Goal: Obtain resource: Download file/media

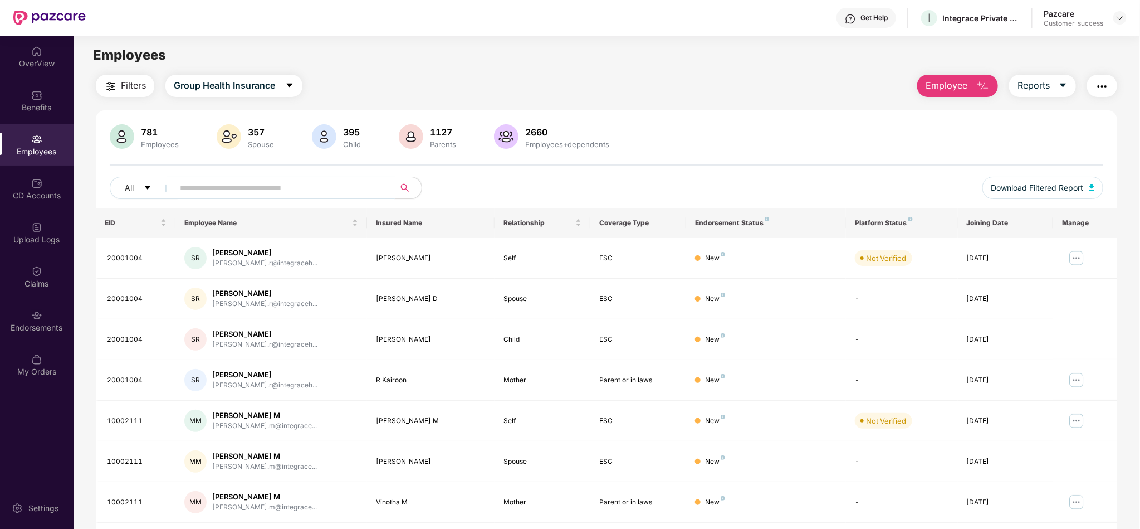
drag, startPoint x: 392, startPoint y: 174, endPoint x: 368, endPoint y: 184, distance: 25.2
click at [368, 184] on div "781 Employees 357 Spouse 395 Child 1127 Parents 2660 Employees+dependents All D…" at bounding box center [607, 166] width 1022 height 84
click at [368, 184] on input "text" at bounding box center [280, 187] width 200 height 17
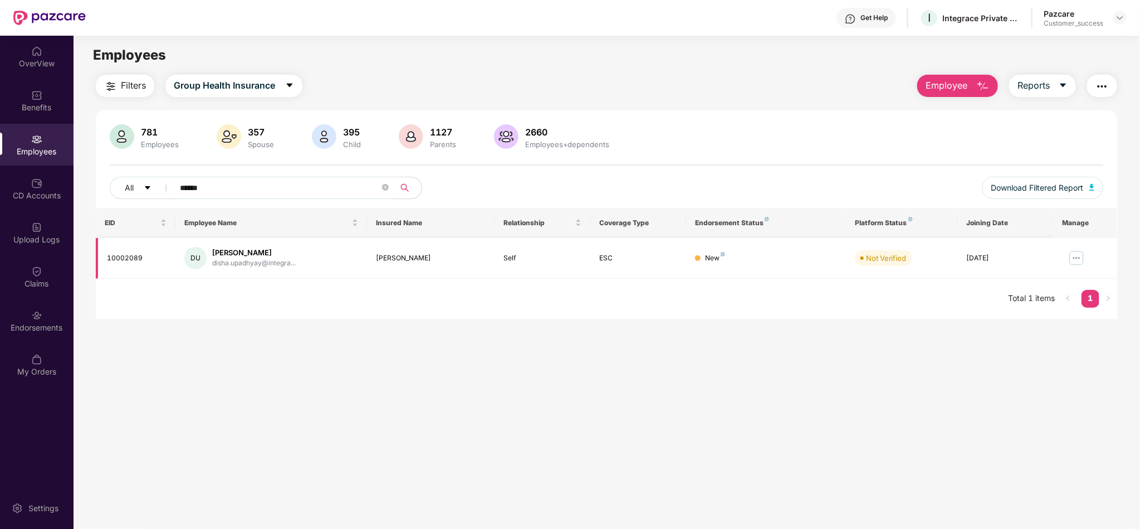
type input "*****"
click at [1080, 248] on td at bounding box center [1085, 258] width 64 height 41
click at [1075, 257] on img at bounding box center [1077, 258] width 18 height 18
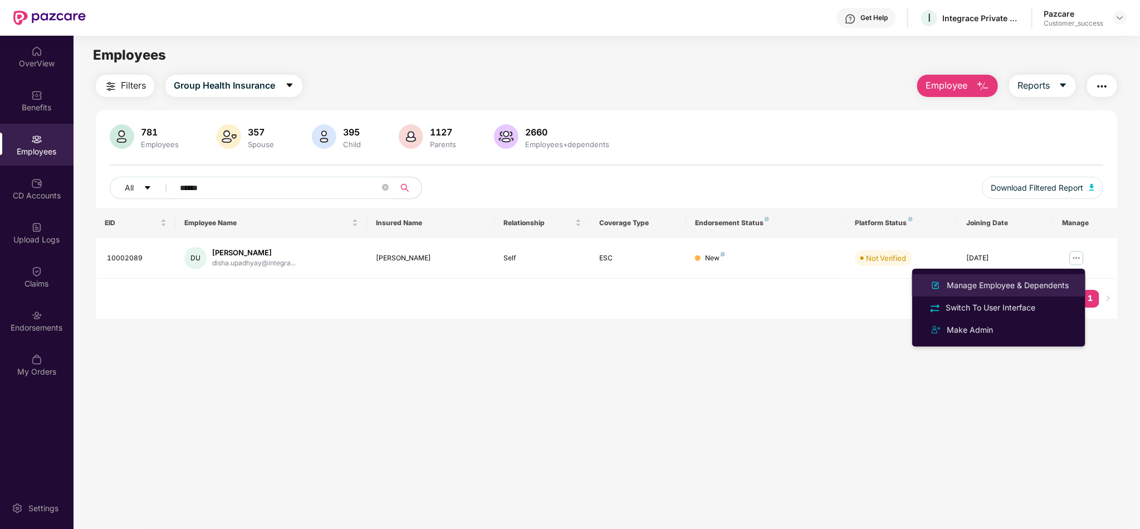
click at [1026, 284] on div "Manage Employee & Dependents" at bounding box center [1008, 285] width 126 height 12
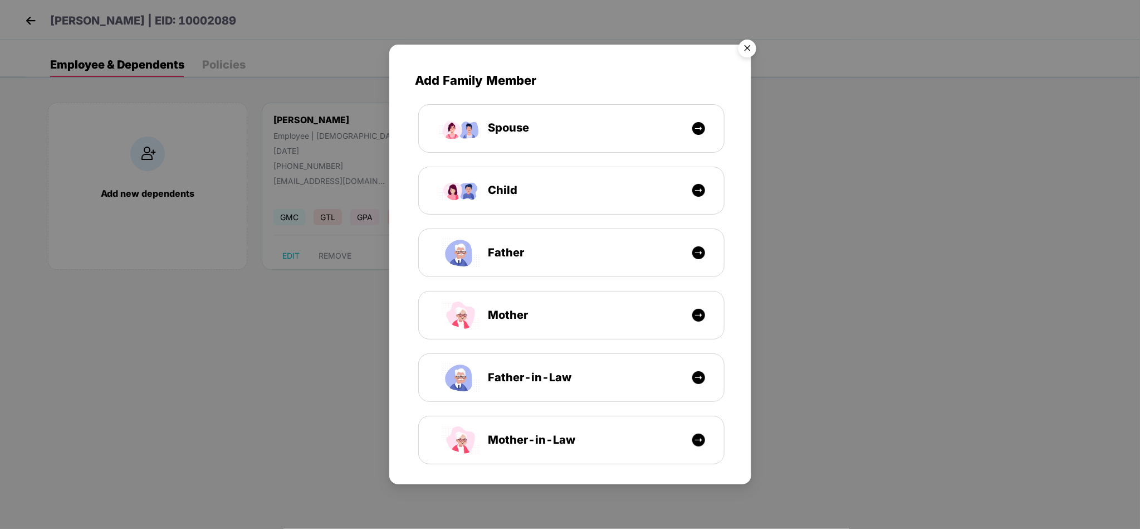
click at [754, 47] on img "Close" at bounding box center [747, 50] width 31 height 31
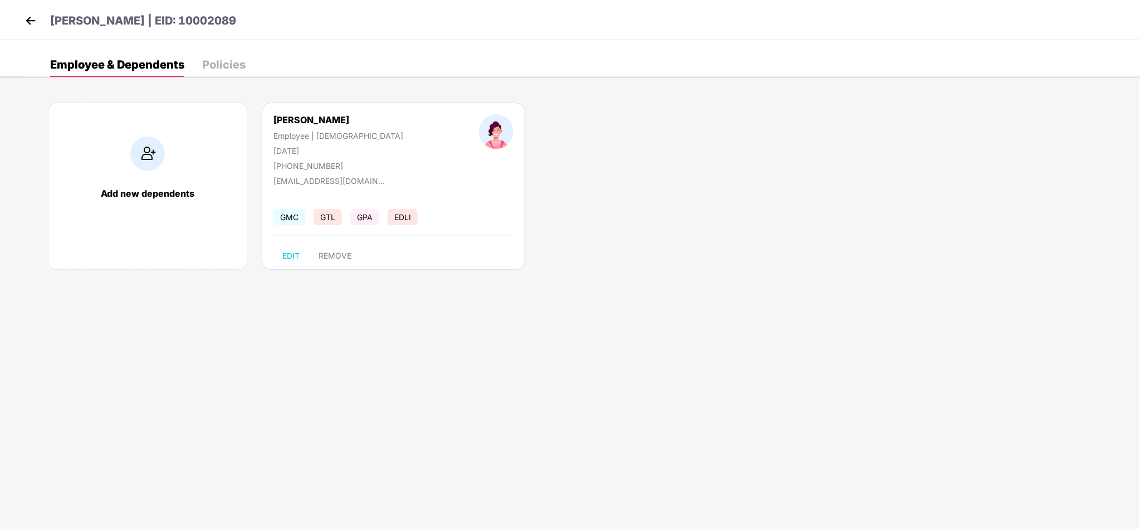
click at [28, 24] on img at bounding box center [30, 20] width 17 height 17
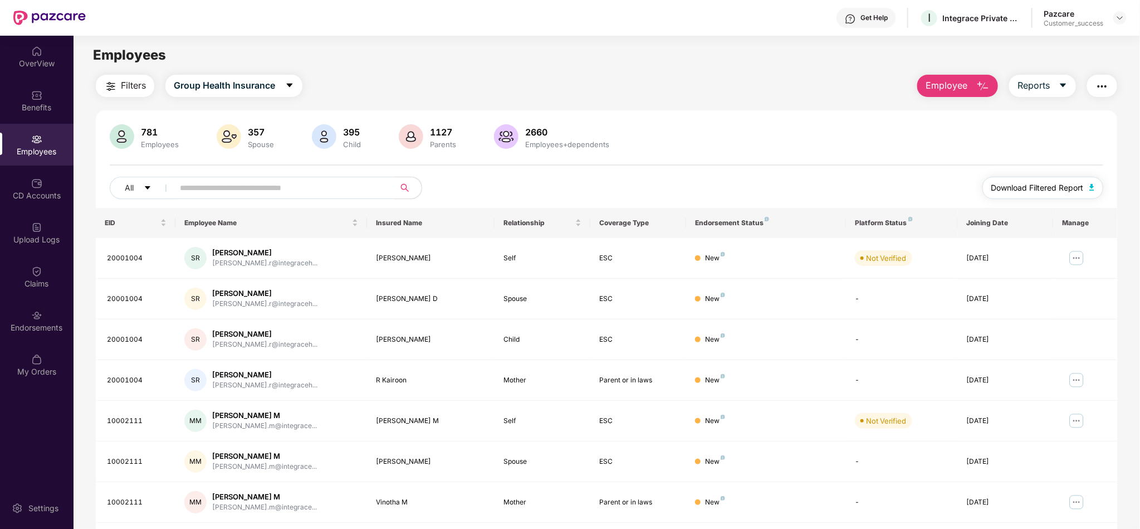
click at [1040, 186] on span "Download Filtered Report" at bounding box center [1038, 188] width 92 height 12
click at [245, 85] on span "Group Health Insurance" at bounding box center [224, 86] width 101 height 14
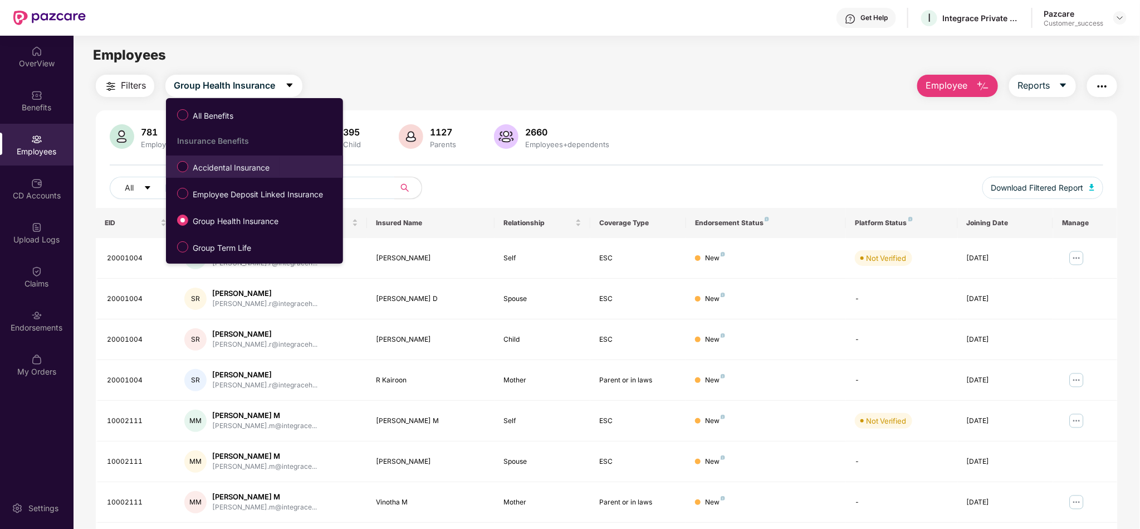
click at [241, 175] on label "Accidental Insurance" at bounding box center [226, 166] width 108 height 19
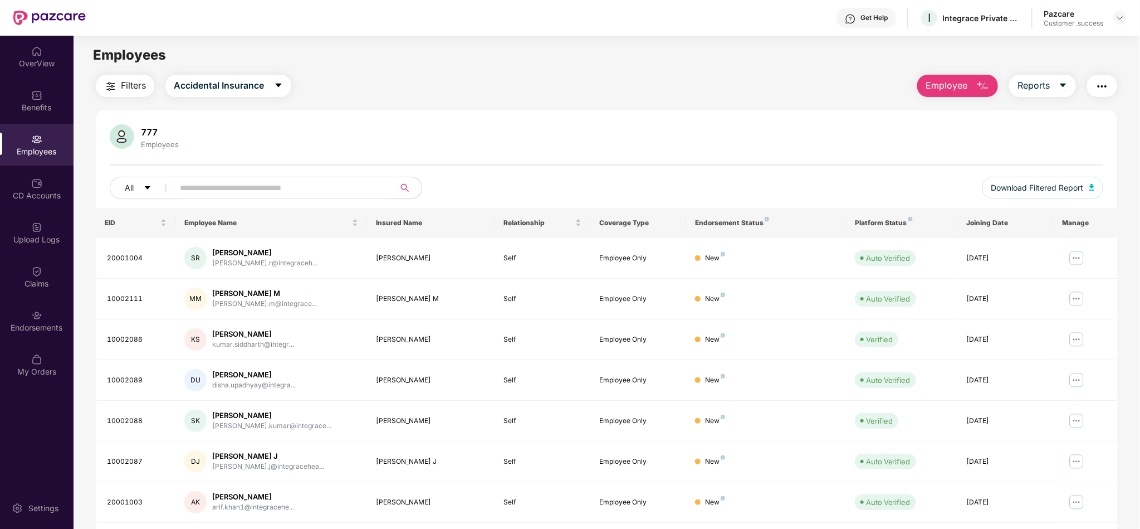
click at [156, 128] on div "777" at bounding box center [160, 131] width 42 height 11
click at [409, 109] on div "Filters Accidental Insurance Employee Reports 777 Employees All Download Filter…" at bounding box center [607, 380] width 1022 height 610
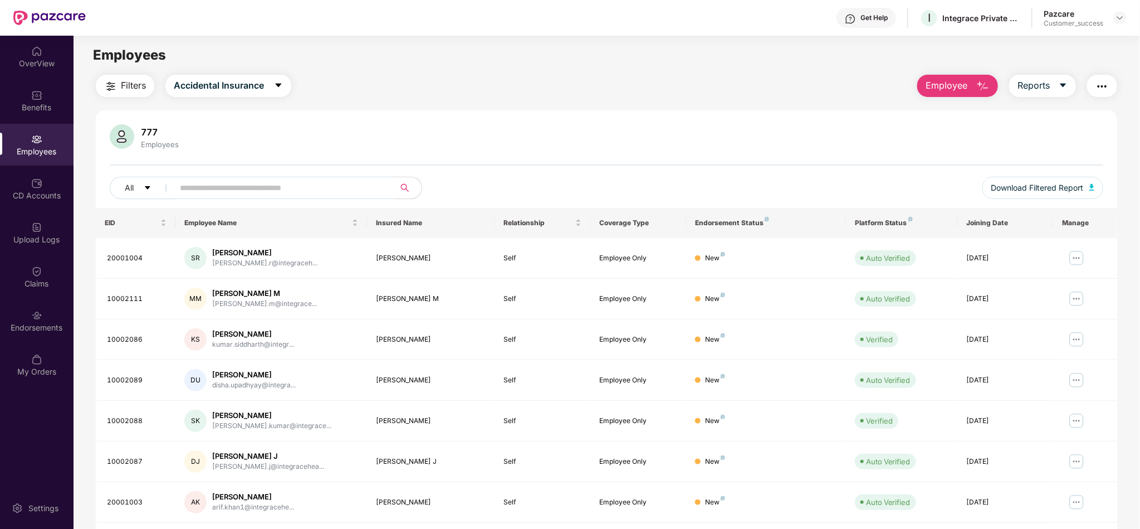
click at [986, 82] on img "button" at bounding box center [983, 86] width 13 height 13
click at [608, 137] on div "777 Employees" at bounding box center [607, 137] width 994 height 27
click at [1060, 182] on span "Download Filtered Report" at bounding box center [1038, 188] width 92 height 12
click at [259, 90] on span "Accidental Insurance" at bounding box center [219, 86] width 90 height 14
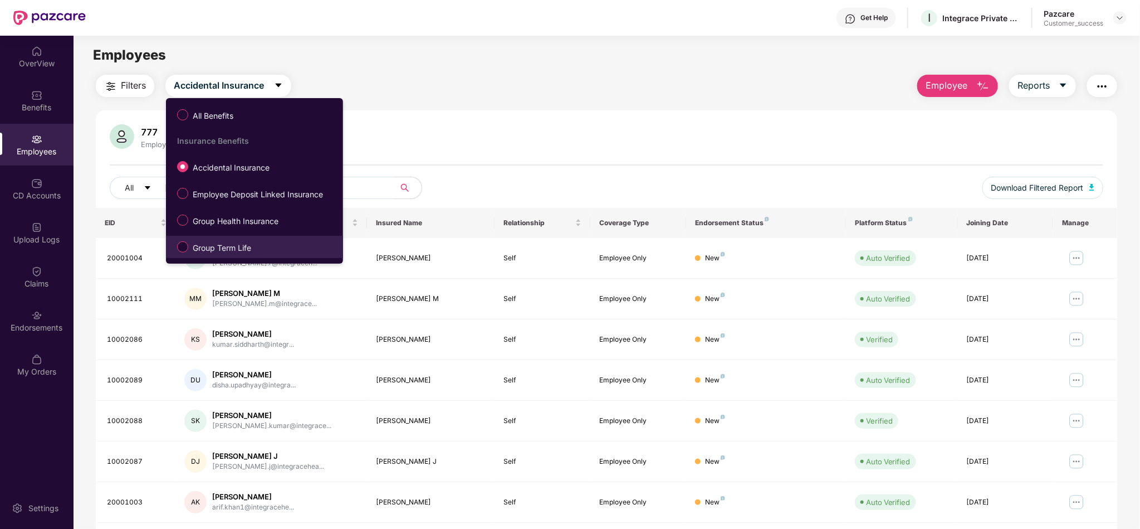
click at [234, 240] on label "Group Term Life" at bounding box center [217, 246] width 90 height 19
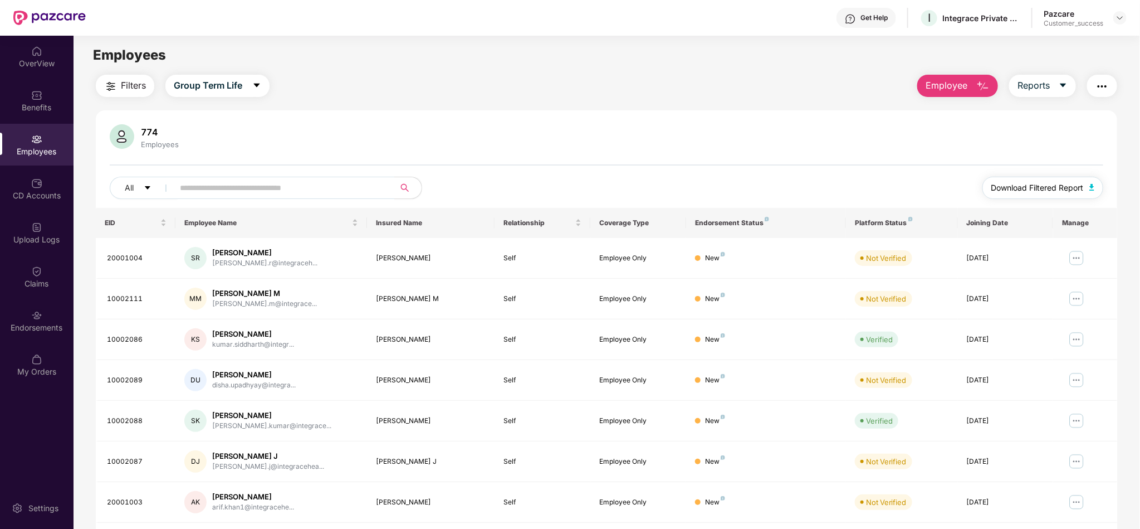
click at [1033, 182] on span "Download Filtered Report" at bounding box center [1038, 188] width 92 height 12
click at [241, 94] on button "Group Term Life" at bounding box center [217, 86] width 104 height 22
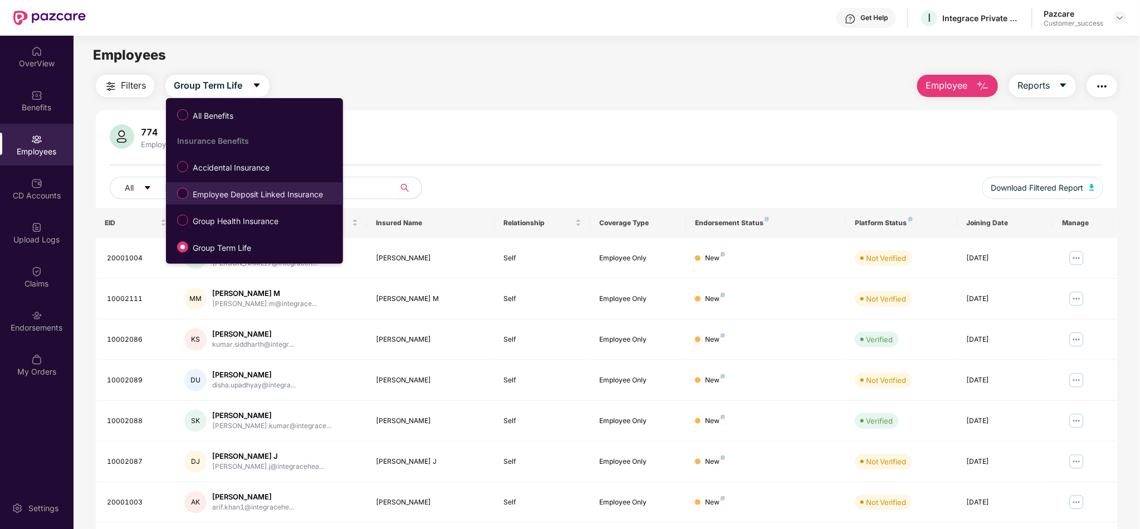
click at [256, 198] on span "Employee Deposit Linked Insurance" at bounding box center [257, 194] width 139 height 12
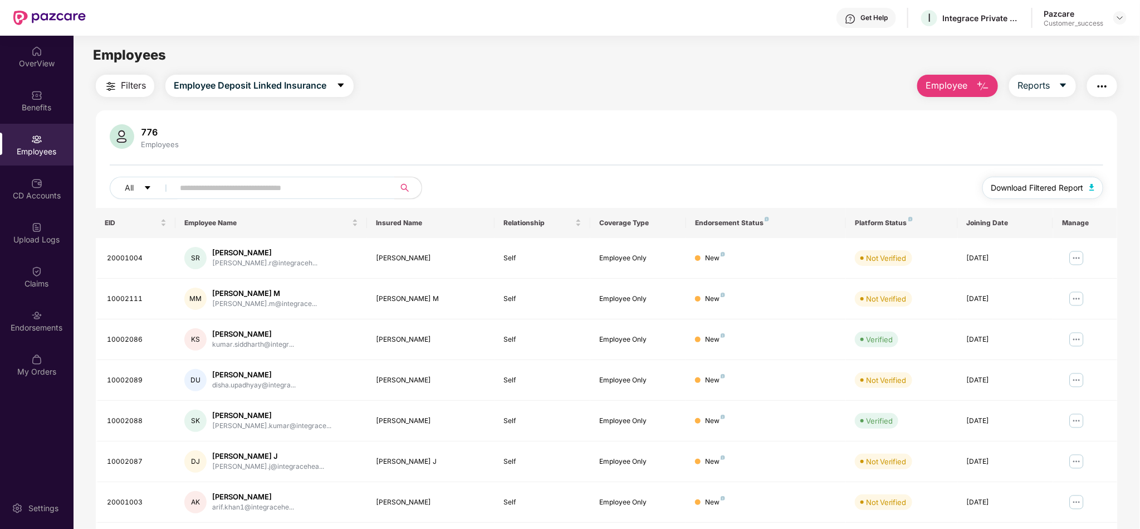
click at [1019, 184] on span "Download Filtered Report" at bounding box center [1038, 188] width 92 height 12
click at [441, 39] on main "Employees Filters Employee Deposit Linked Insurance Employee Reports 776 Employ…" at bounding box center [607, 300] width 1066 height 529
click at [262, 194] on input "text" at bounding box center [280, 187] width 200 height 17
click at [234, 87] on span "Employee Deposit Linked Insurance" at bounding box center [250, 86] width 153 height 14
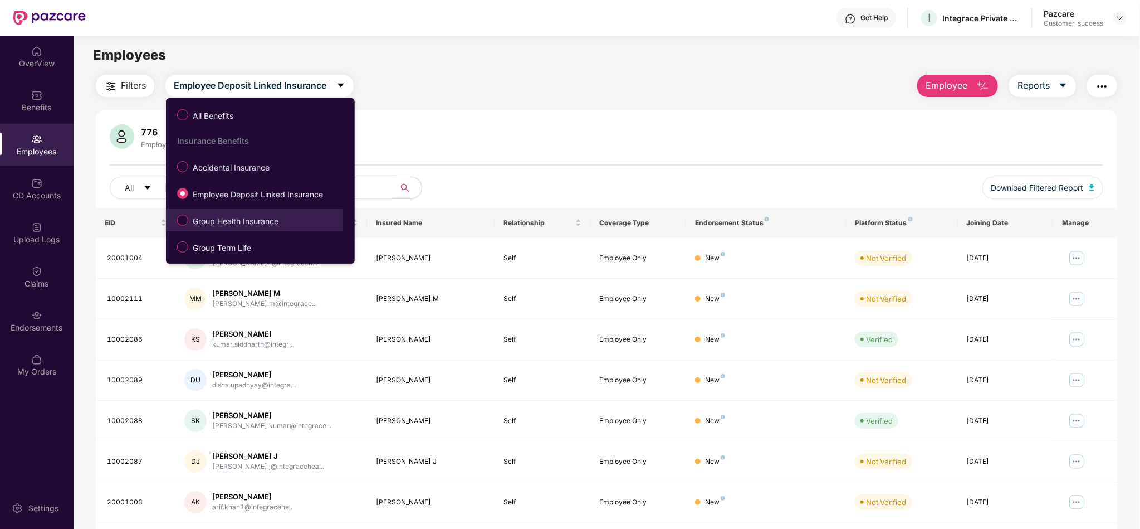
click at [237, 219] on span "Group Health Insurance" at bounding box center [235, 221] width 95 height 12
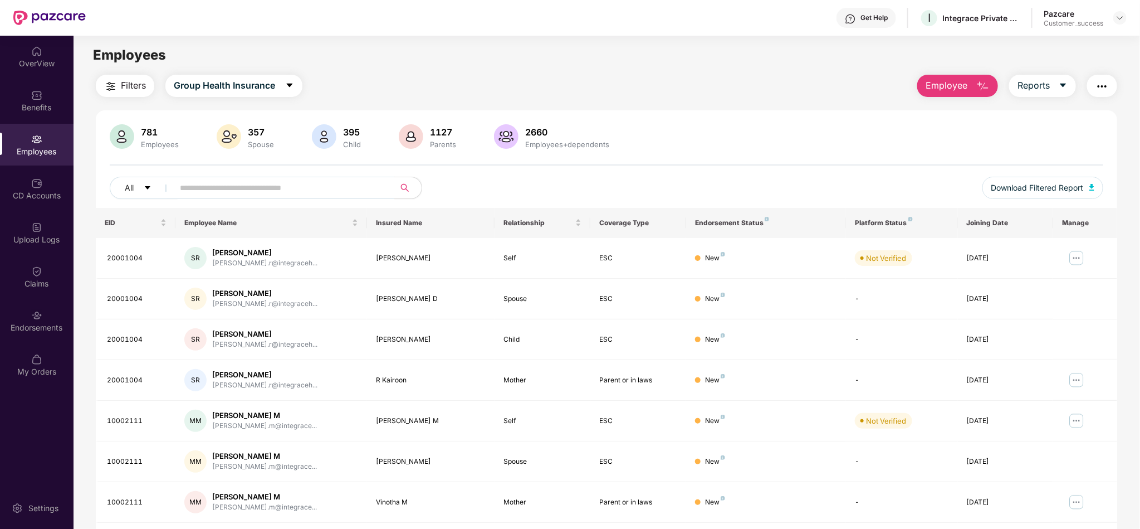
click at [306, 178] on span at bounding box center [281, 188] width 228 height 22
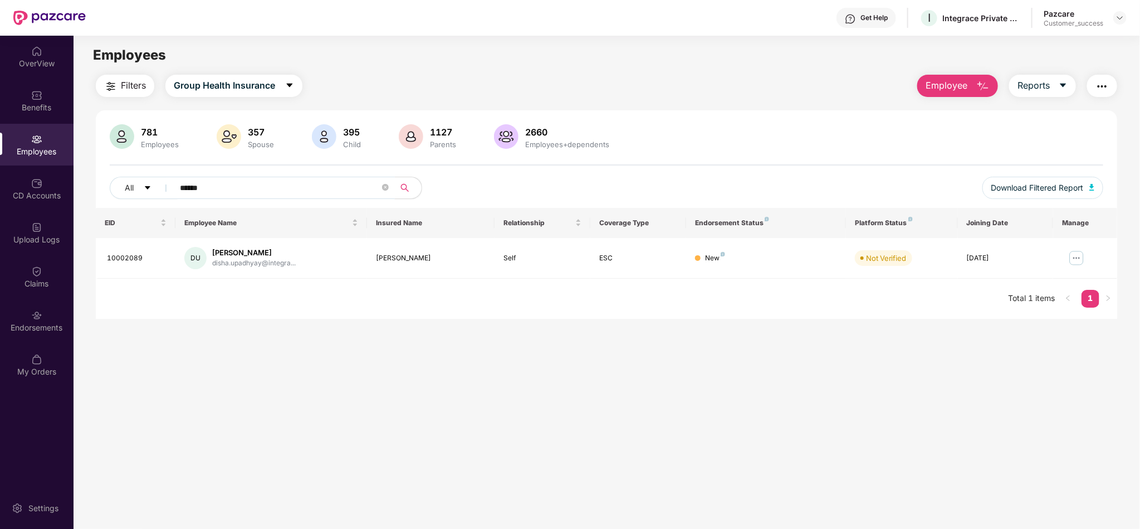
type input "*****"
